Goal: Task Accomplishment & Management: Manage account settings

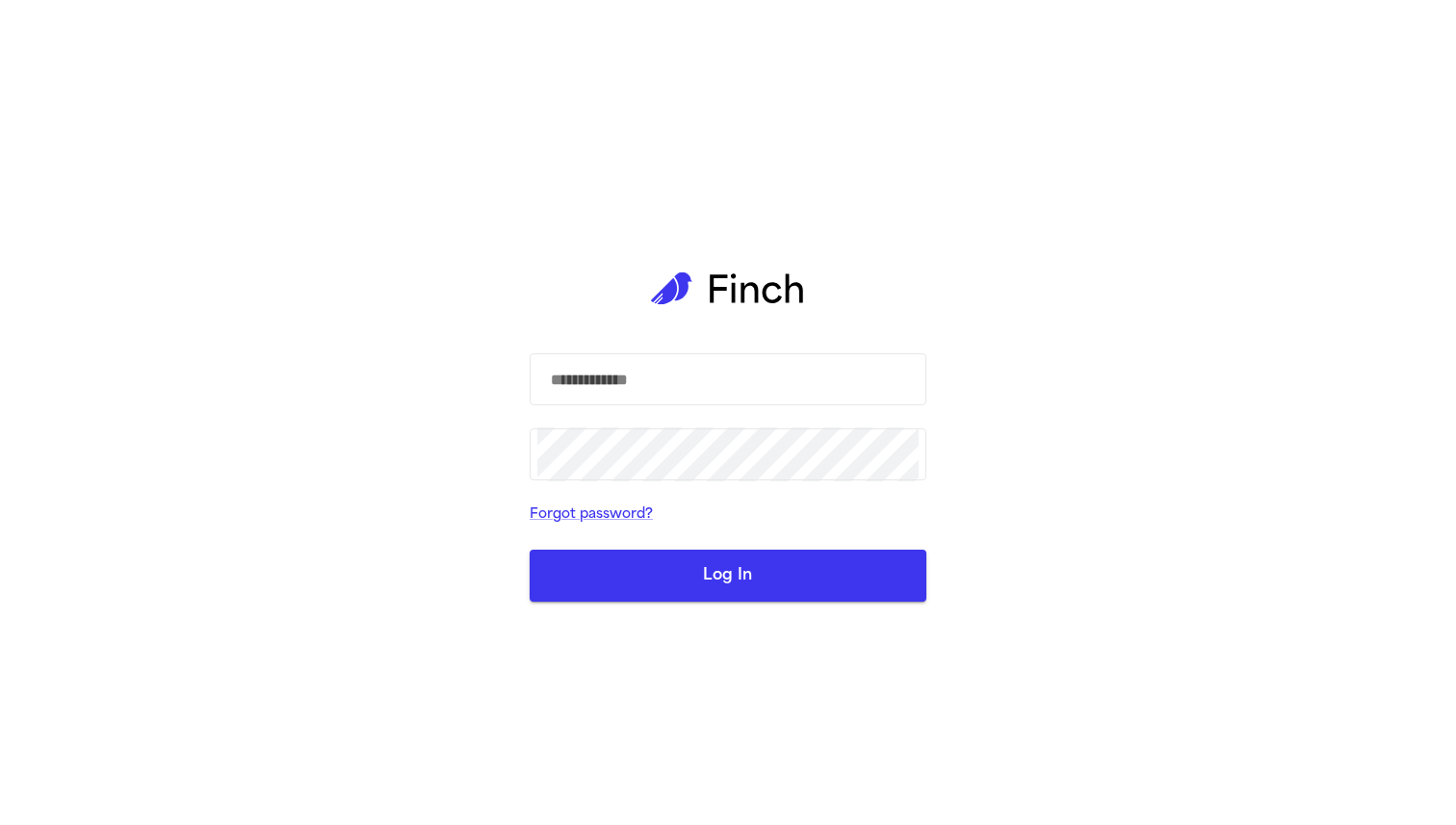
click at [746, 414] on form "​ ​ Forgot password? Log In" at bounding box center [728, 477] width 397 height 248
click at [761, 391] on input "text" at bounding box center [728, 378] width 382 height 54
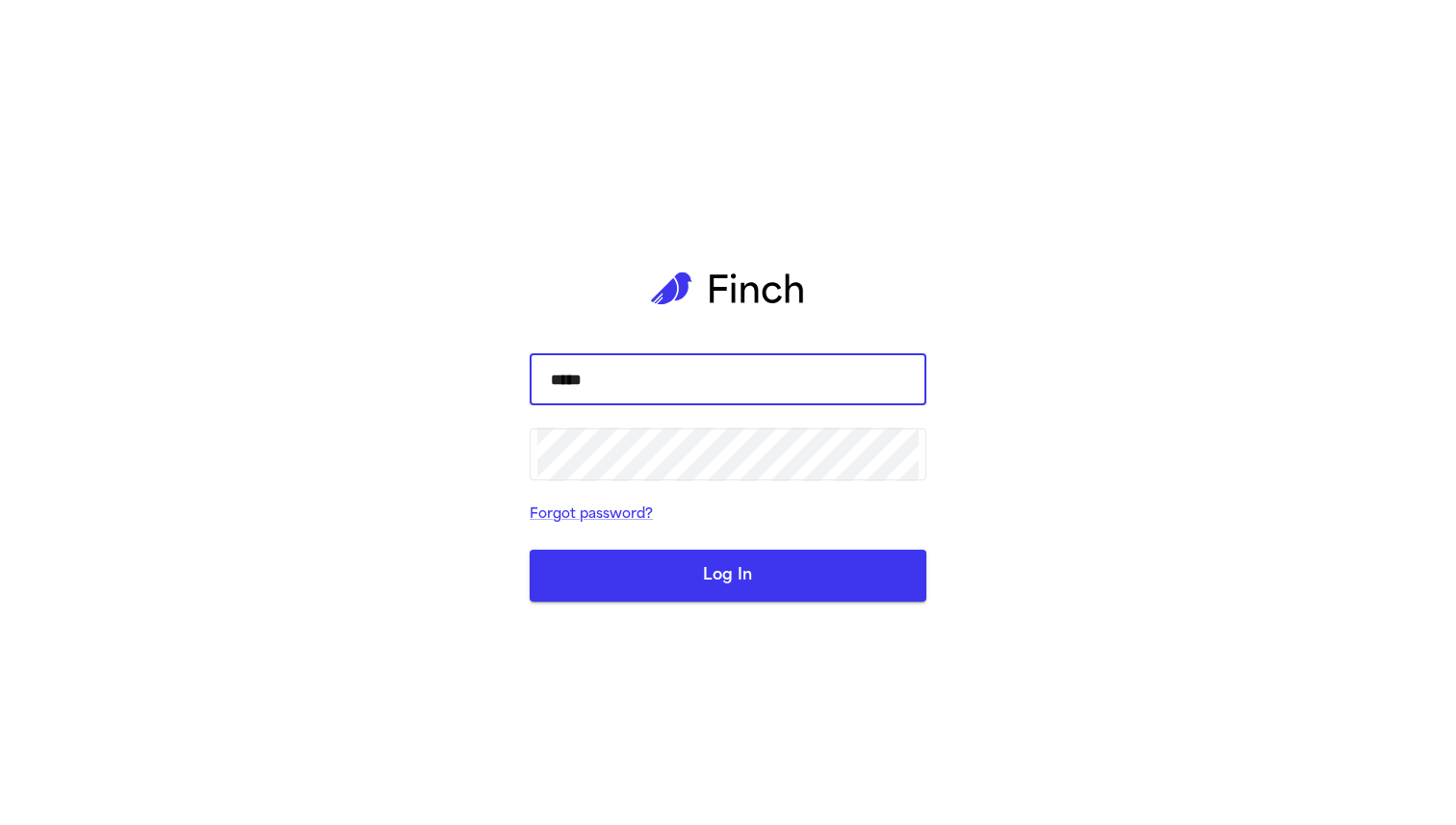
type input "**********"
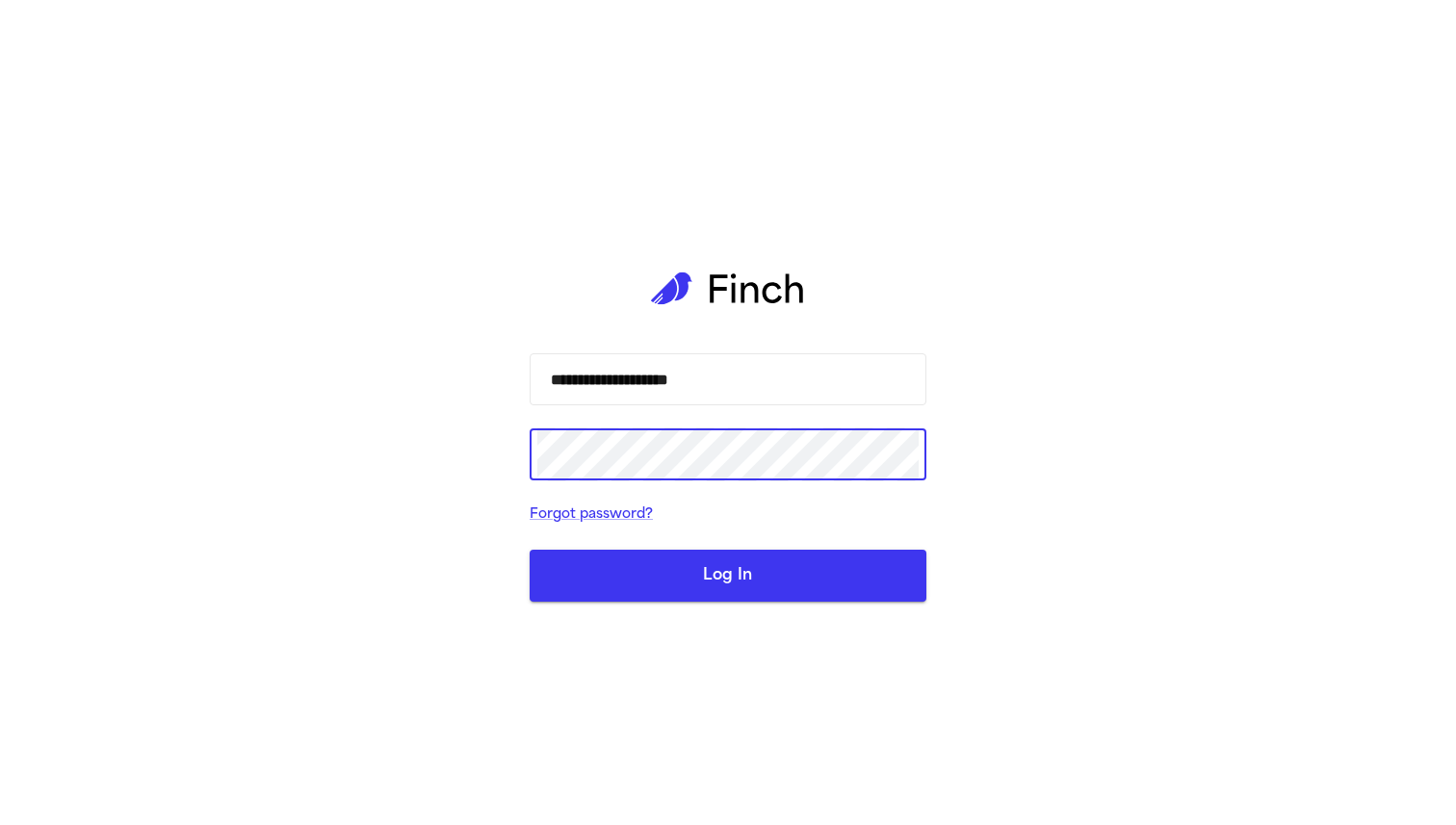
click at [529, 550] on button "Log In" at bounding box center [728, 575] width 397 height 52
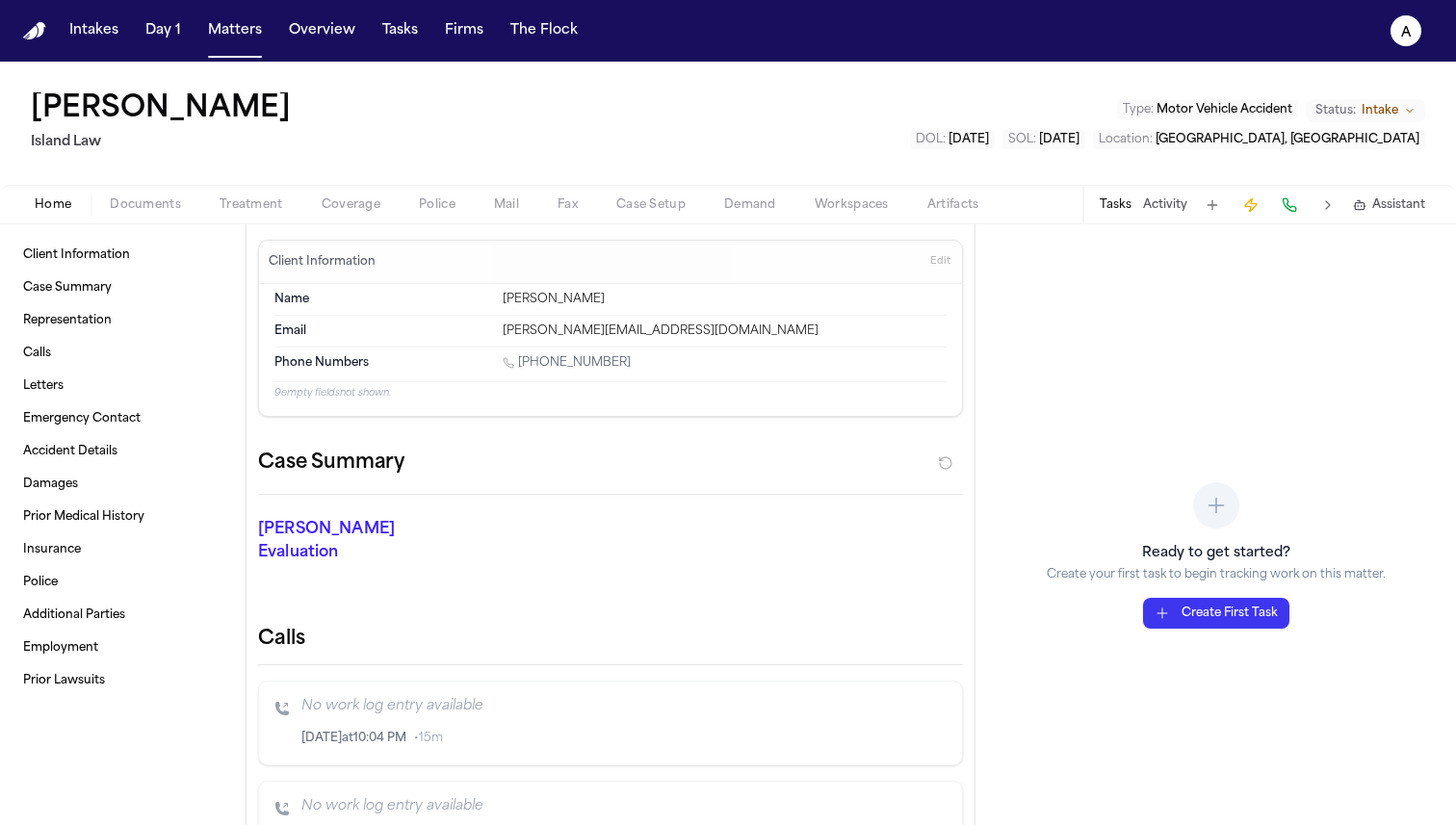
click at [1116, 204] on button "Tasks" at bounding box center [1115, 205] width 32 height 16
click at [1216, 613] on button "Create First Task" at bounding box center [1216, 613] width 146 height 31
click at [1116, 204] on button "Tasks" at bounding box center [1115, 205] width 32 height 16
click at [1213, 204] on button at bounding box center [1213, 205] width 27 height 27
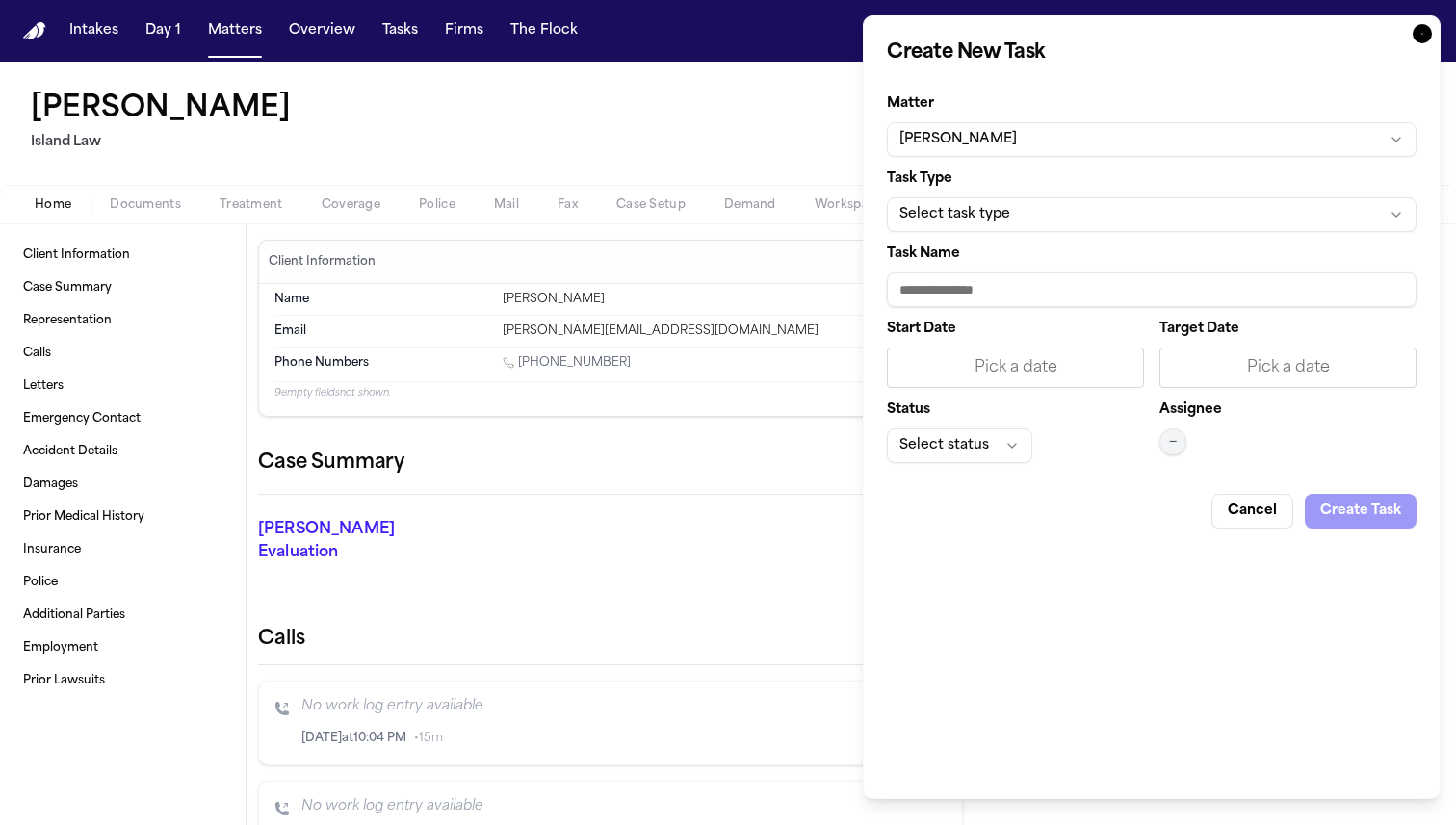
click at [1422, 34] on icon "button" at bounding box center [1422, 34] width 2 height 2
